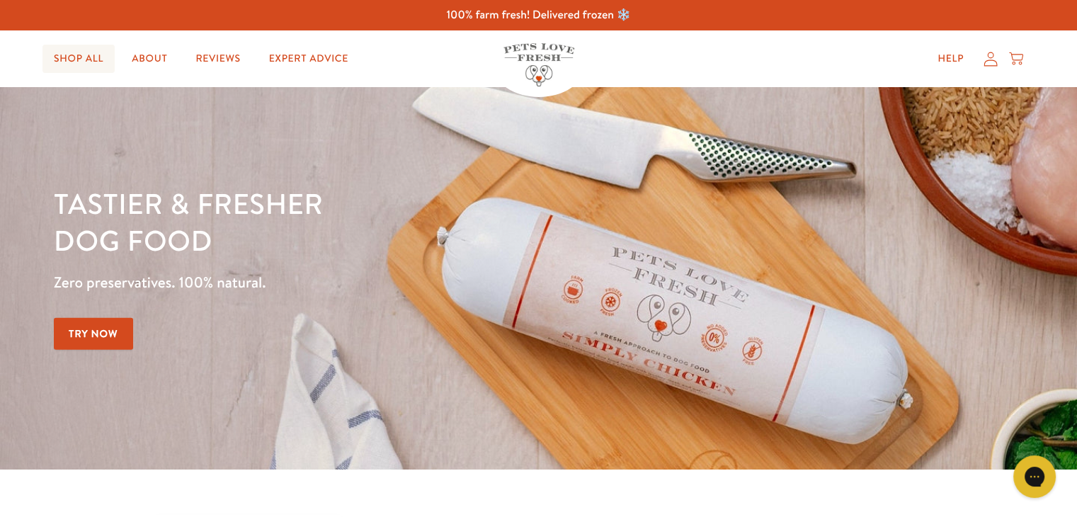
click at [73, 55] on link "Shop All" at bounding box center [79, 59] width 72 height 28
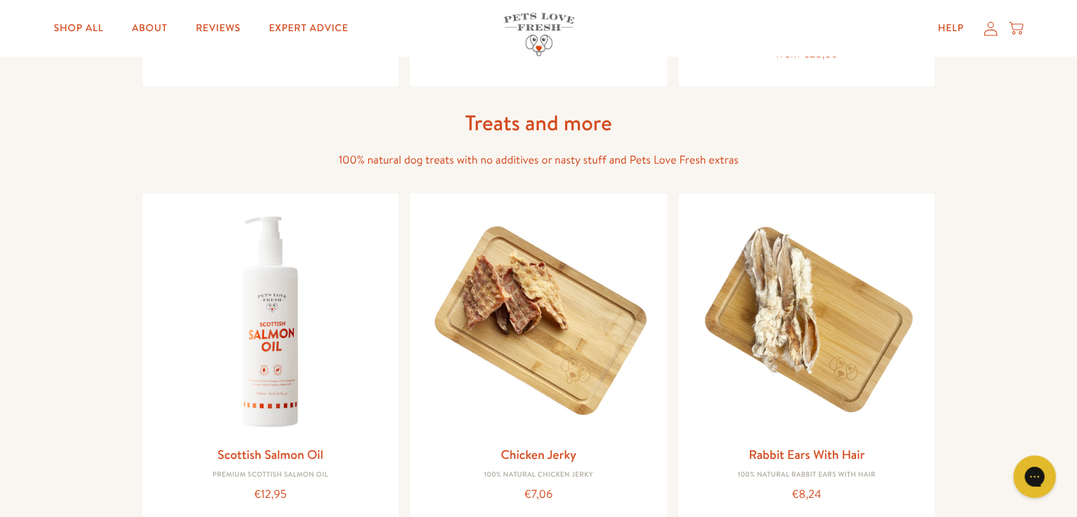
scroll to position [1357, 0]
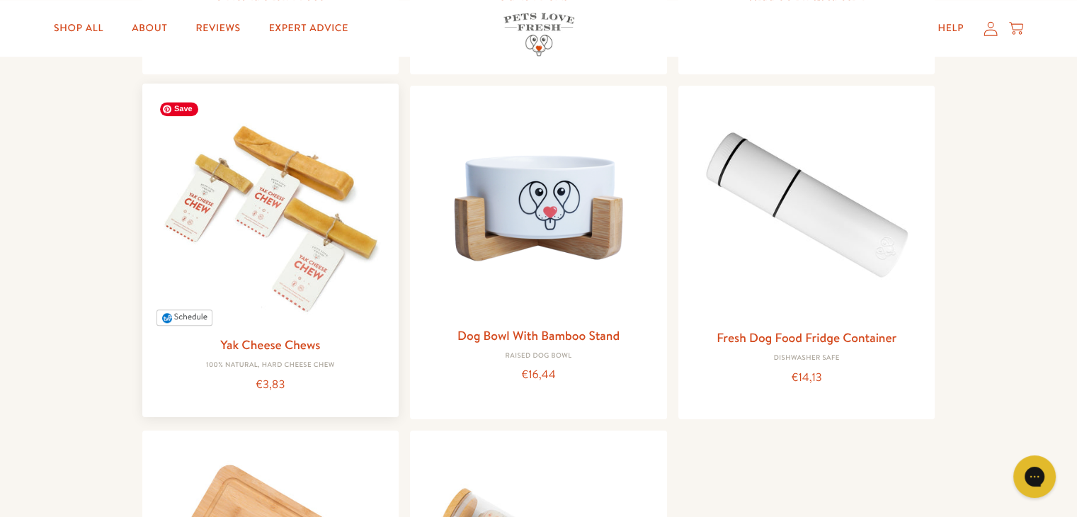
click at [315, 192] on img at bounding box center [271, 212] width 234 height 234
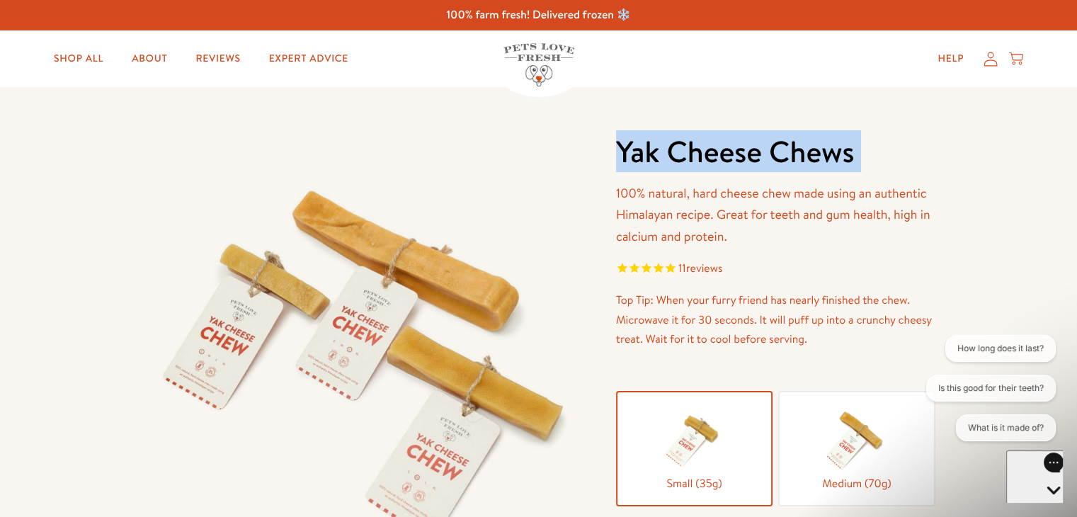
click at [521, 72] on img at bounding box center [539, 64] width 71 height 43
